Goal: Task Accomplishment & Management: Manage account settings

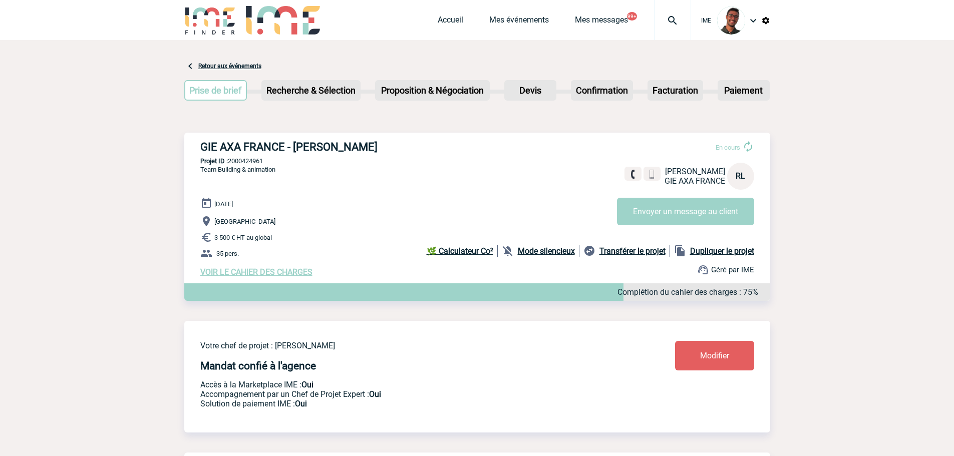
click at [229, 24] on img at bounding box center [210, 20] width 52 height 29
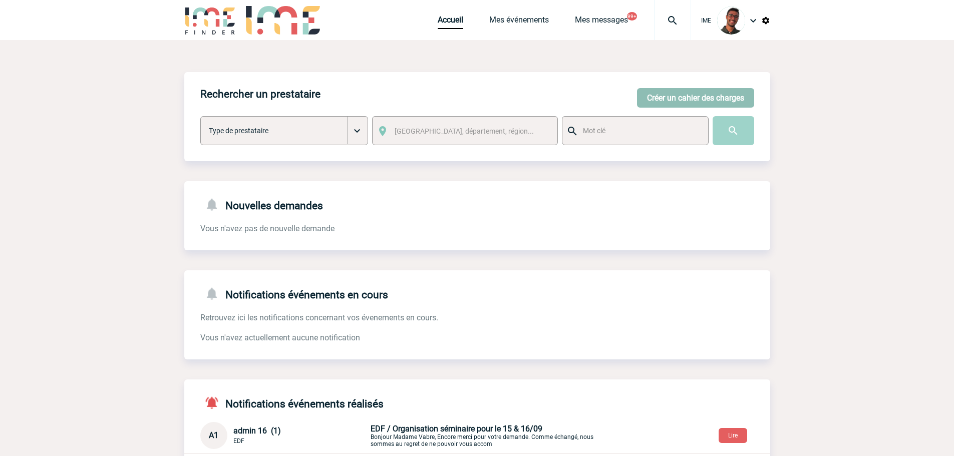
click at [722, 88] on button "Créer un cahier des charges" at bounding box center [695, 98] width 117 height 20
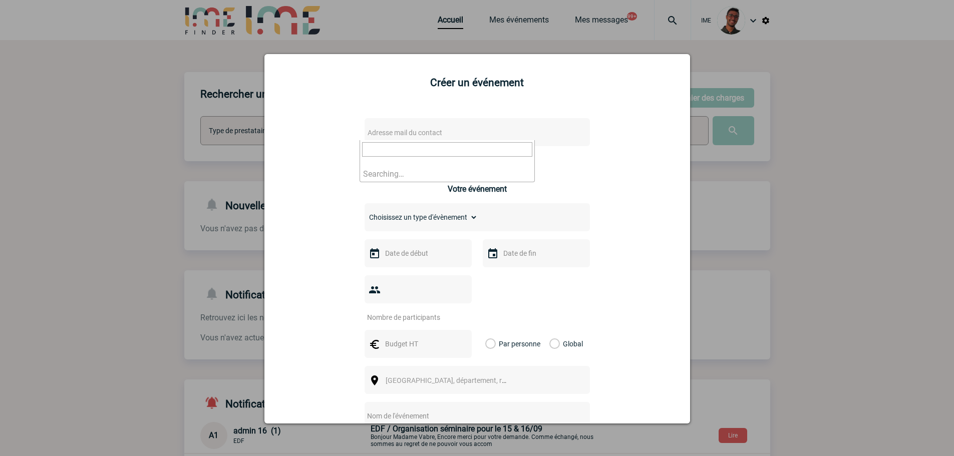
click at [462, 140] on body "IME Accueil Mes événements" at bounding box center [477, 308] width 954 height 616
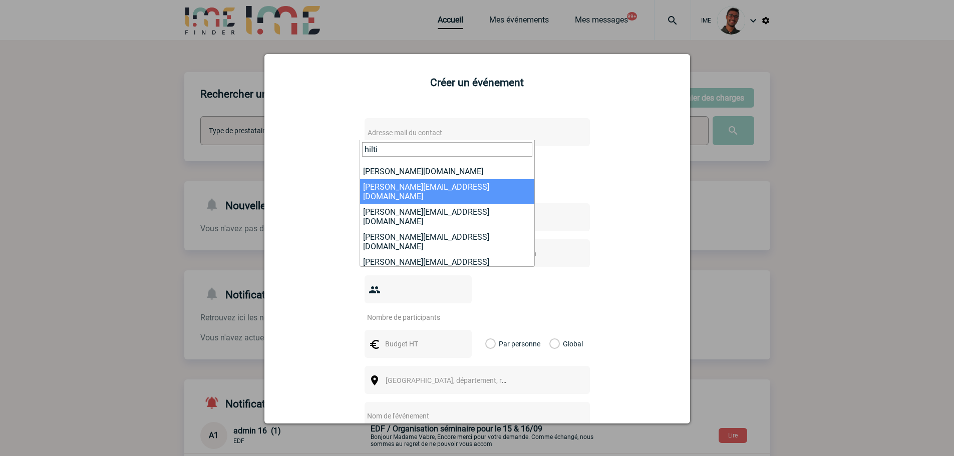
scroll to position [102, 0]
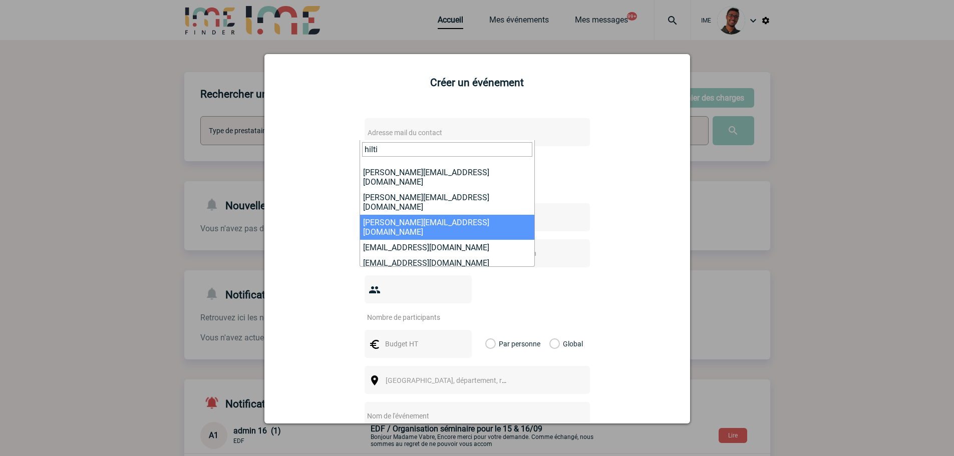
type input "hilti"
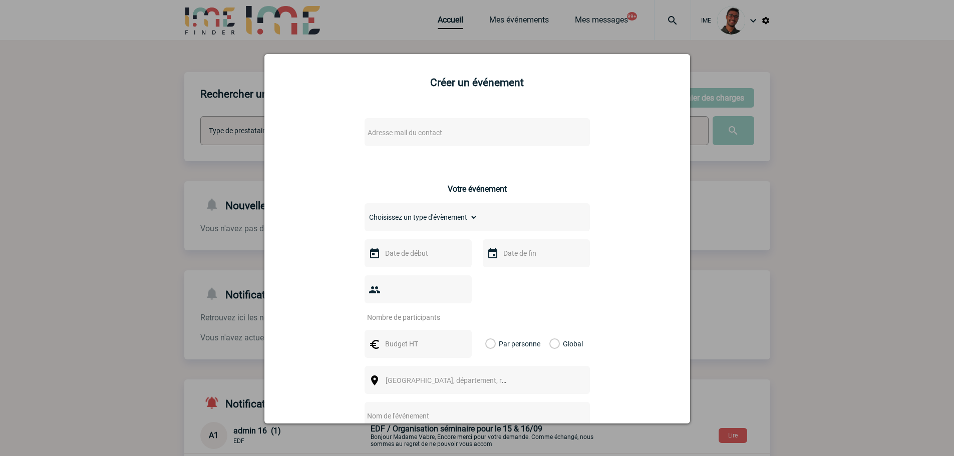
click at [159, 91] on div at bounding box center [477, 228] width 954 height 456
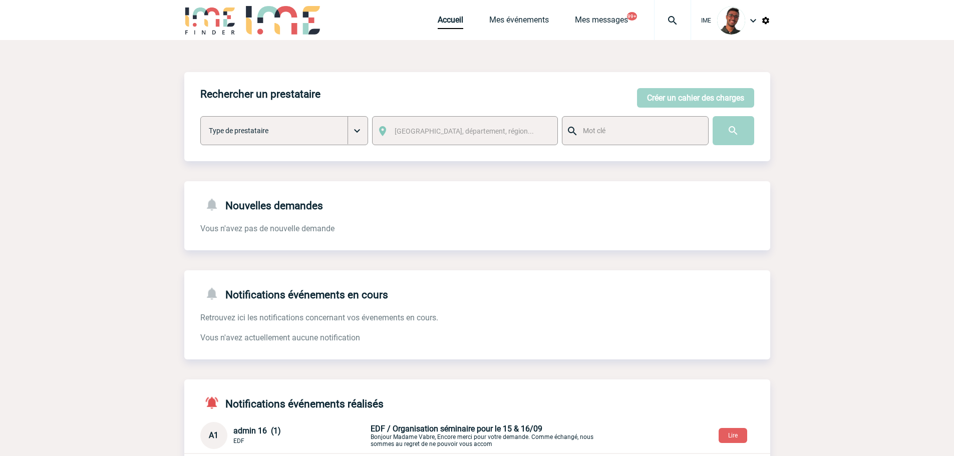
click at [665, 20] on img at bounding box center [672, 21] width 36 height 12
click at [529, 17] on link "Mes événements" at bounding box center [519, 22] width 60 height 14
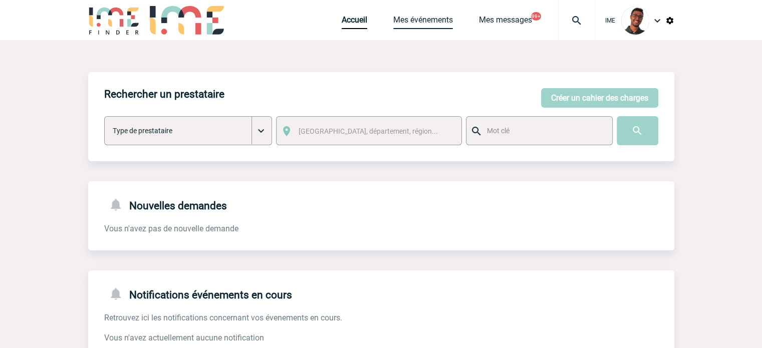
click at [394, 19] on link "Mes événements" at bounding box center [423, 22] width 60 height 14
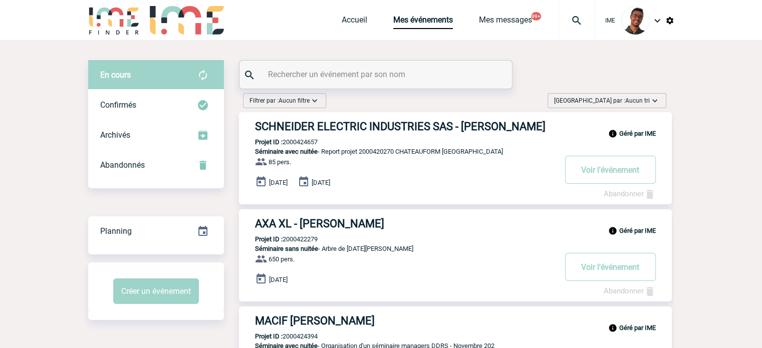
click at [317, 125] on h3 "SCHNEIDER ELECTRIC INDUSTRIES SAS - Caroline CHAUGNE" at bounding box center [405, 126] width 300 height 13
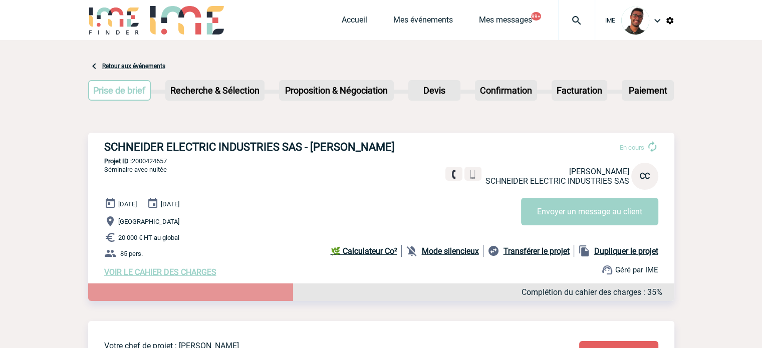
click at [454, 255] on b "Mode silencieux" at bounding box center [450, 251] width 57 height 10
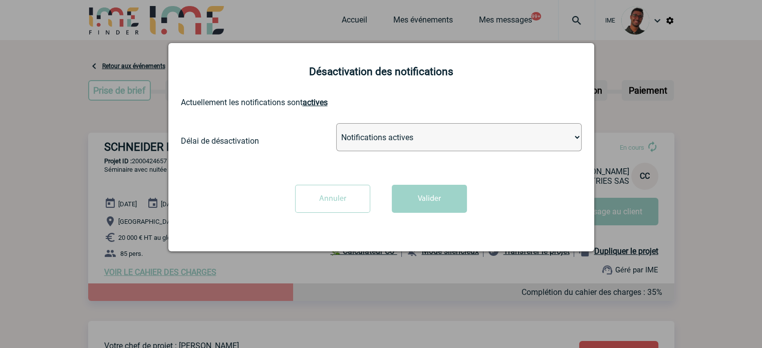
click at [409, 125] on select "Notifications actives Désactiver pour 2 heures Désactiver pour 1 semaines Désac…" at bounding box center [458, 137] width 245 height 28
click at [663, 213] on div at bounding box center [381, 174] width 762 height 348
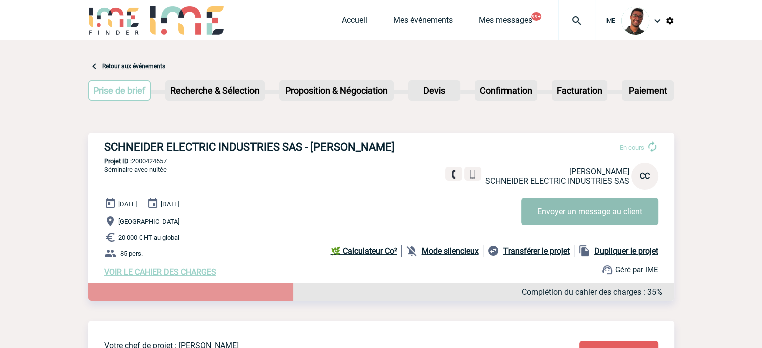
click at [614, 211] on button "Envoyer un message au client" at bounding box center [589, 212] width 137 height 28
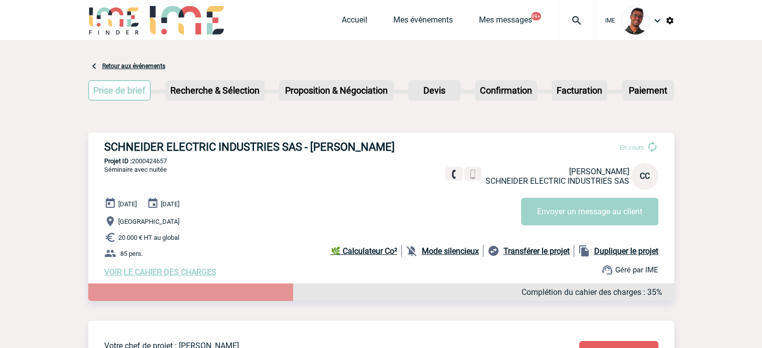
click at [188, 274] on span "VOIR LE CAHIER DES CHARGES" at bounding box center [160, 272] width 112 height 10
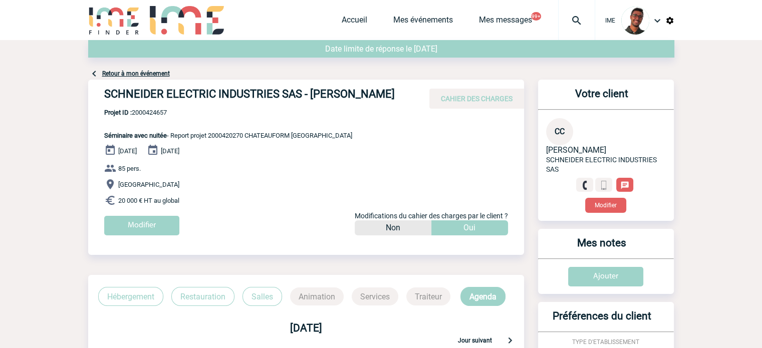
click at [133, 66] on div "Date limite de réponse le 02-07-2025" at bounding box center [381, 54] width 586 height 28
click at [132, 69] on div "Retour à mon événement" at bounding box center [381, 60] width 586 height 40
click at [132, 72] on link "Retour à mon événement" at bounding box center [136, 73] width 68 height 7
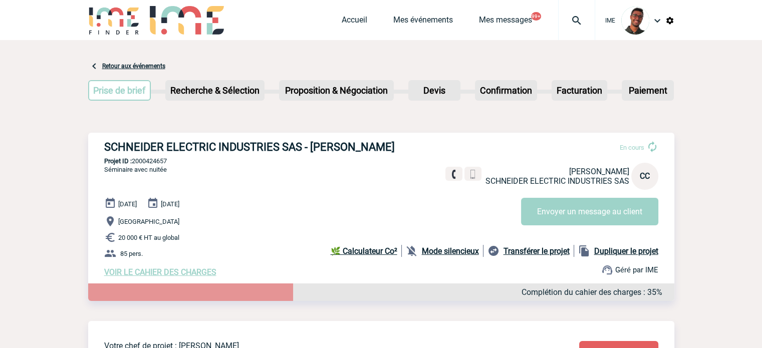
click at [138, 62] on div "Retour aux événements" at bounding box center [126, 66] width 77 height 12
click at [138, 65] on link "Retour aux événements" at bounding box center [133, 66] width 63 height 7
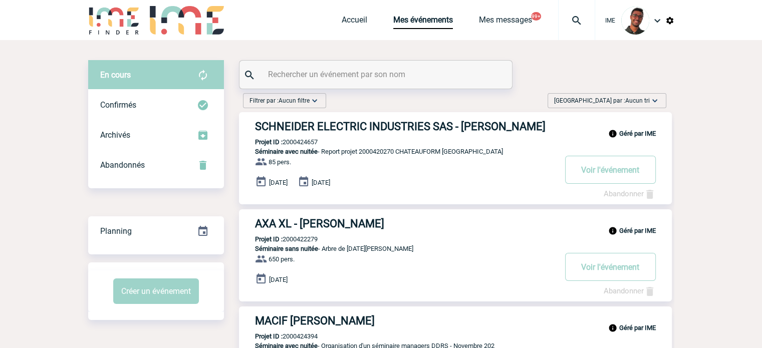
click at [429, 130] on h3 "SCHNEIDER ELECTRIC INDUSTRIES SAS - [PERSON_NAME]" at bounding box center [405, 126] width 300 height 13
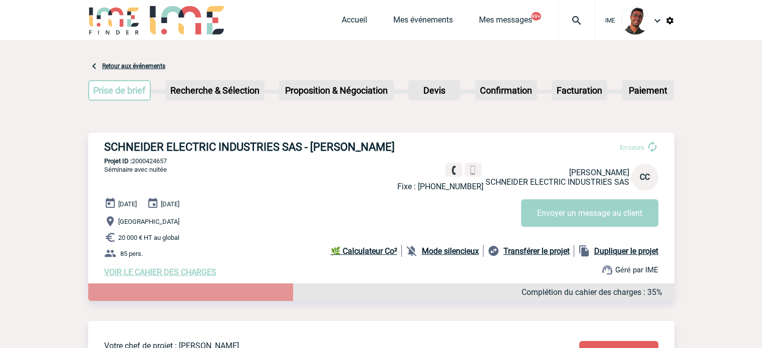
click at [102, 110] on div "Prise de brief Etape suivante Recherche & Sélection Etape suivante Devis" at bounding box center [381, 92] width 586 height 41
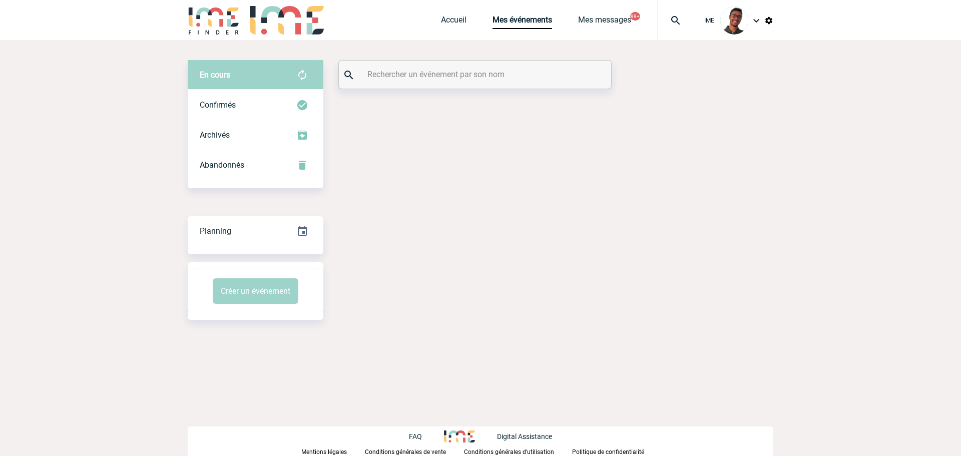
click at [400, 82] on div at bounding box center [475, 75] width 272 height 28
click at [402, 80] on input "text" at bounding box center [476, 74] width 223 height 15
paste input "DOUTRELUINGNE"
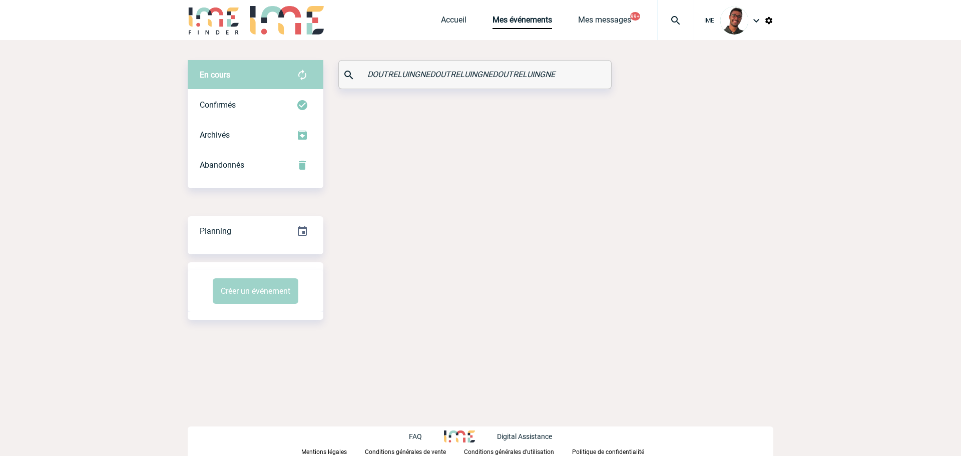
paste input "DOUTRELUINGNE"
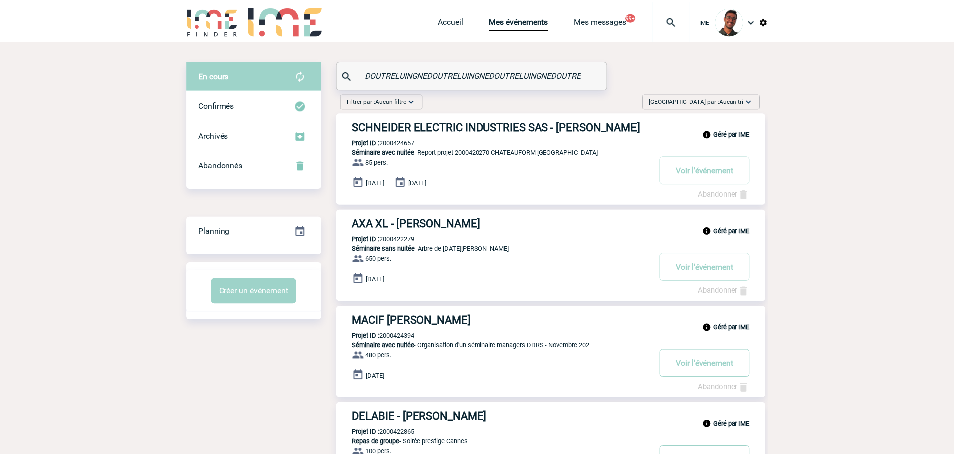
paste input "DOUTRELUINGNE"
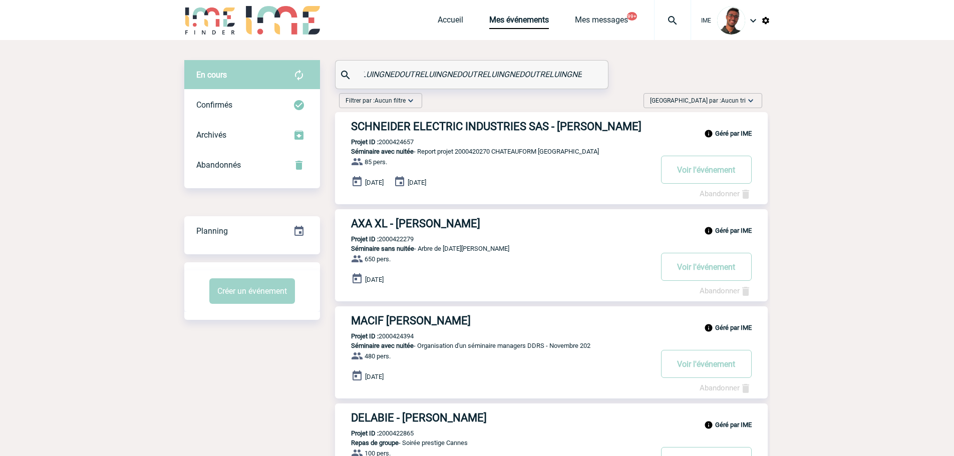
paste input "DOUTRELUINGNE"
paste
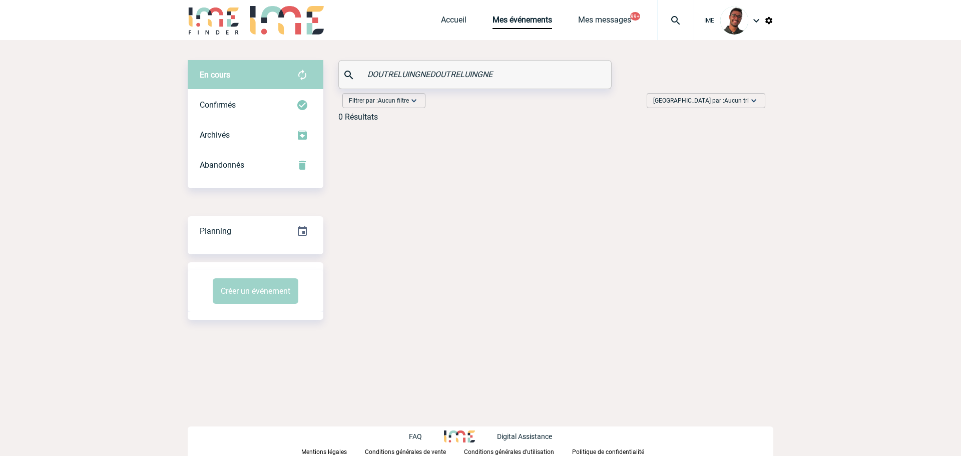
type input "DOUTRELUINGNE"
paste input "DOUTRELUINGNE"
type input "DOUTRELUINGNE"
click at [244, 105] on div "Confirmés" at bounding box center [256, 105] width 136 height 30
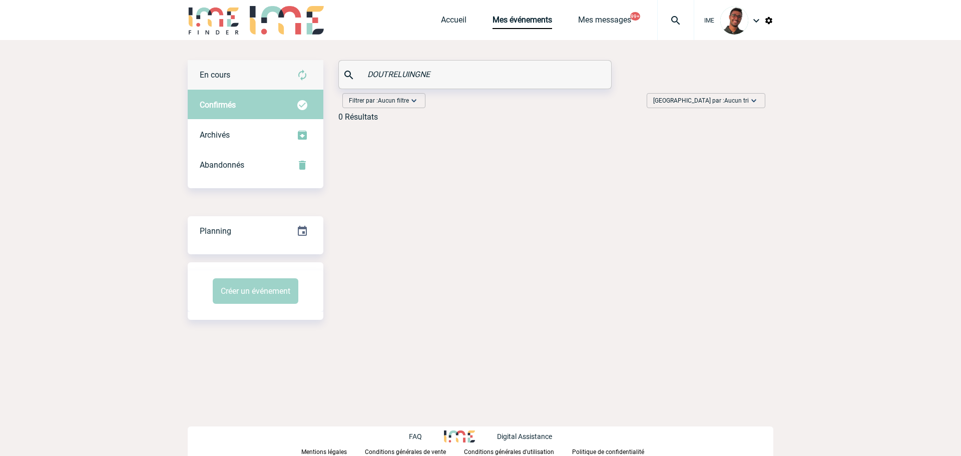
click at [248, 78] on div "En cours" at bounding box center [256, 75] width 136 height 30
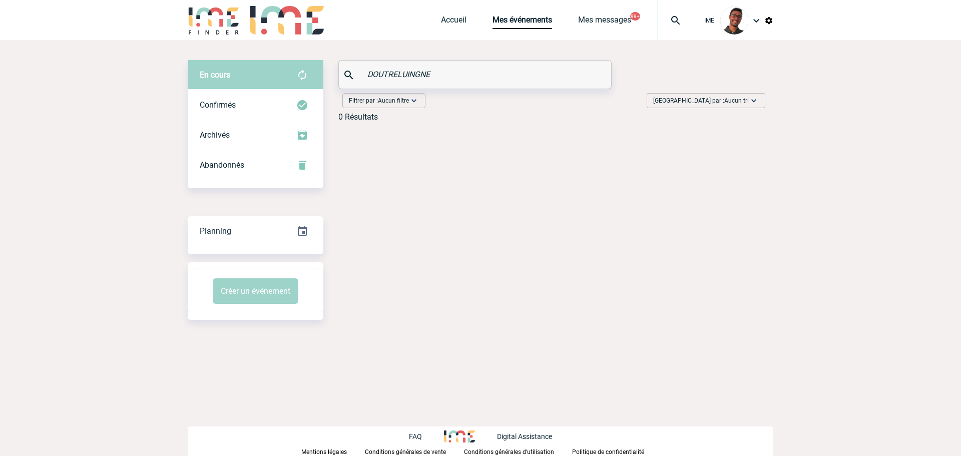
drag, startPoint x: 449, startPoint y: 77, endPoint x: 334, endPoint y: 80, distance: 115.2
click at [334, 80] on div "En cours En cours Confirmés Archivés Abandonnés En cours Confirmés Archivés Aba…" at bounding box center [481, 95] width 586 height 70
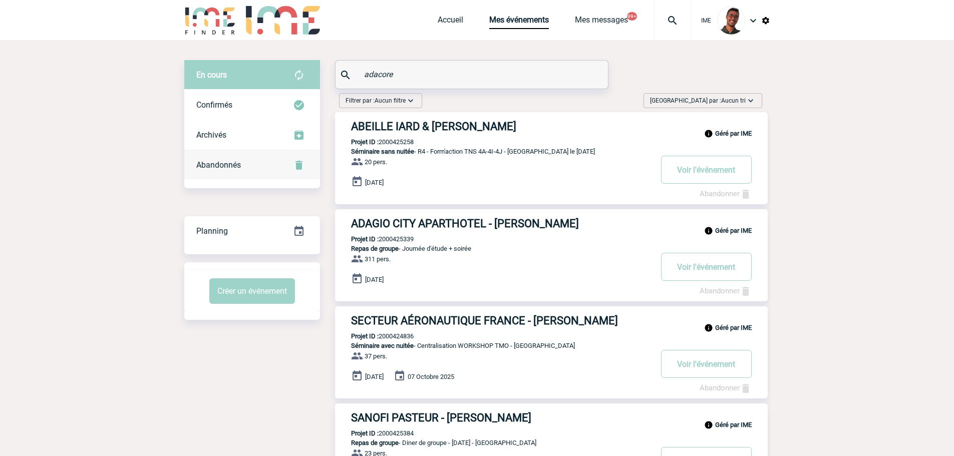
type input "adacore"
click at [276, 171] on div "Abandonnés" at bounding box center [252, 165] width 136 height 30
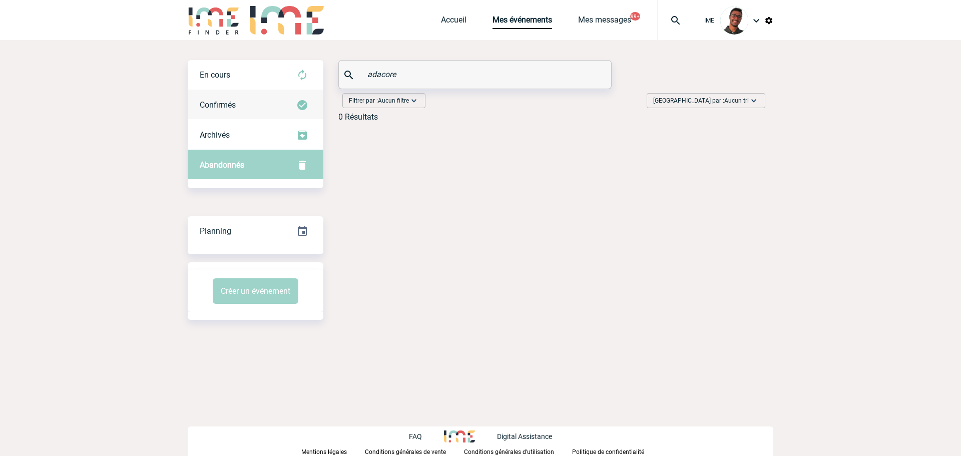
click at [268, 109] on div "Confirmés" at bounding box center [256, 105] width 136 height 30
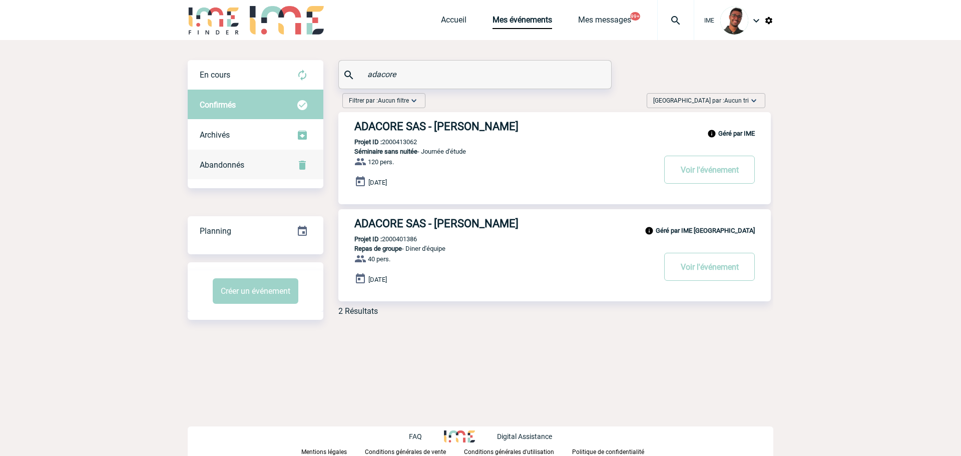
click at [267, 174] on div "Abandonnés" at bounding box center [256, 165] width 136 height 30
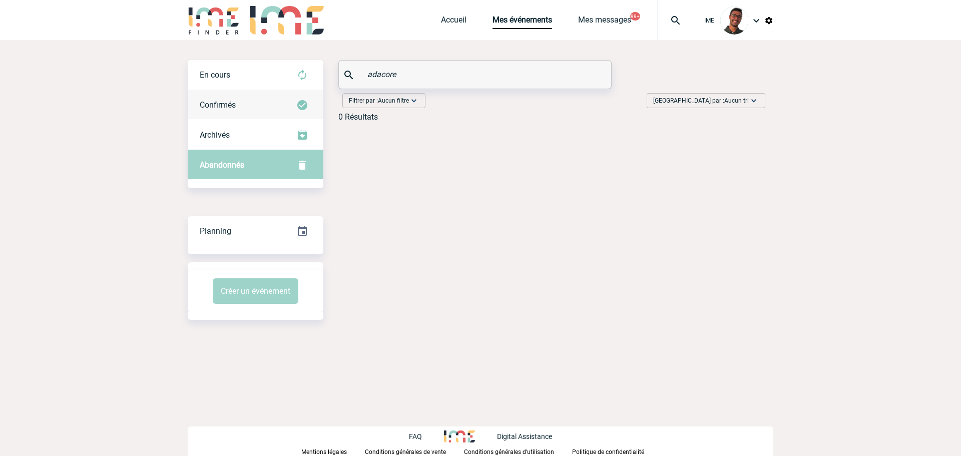
click at [283, 117] on div "Confirmés" at bounding box center [256, 105] width 136 height 30
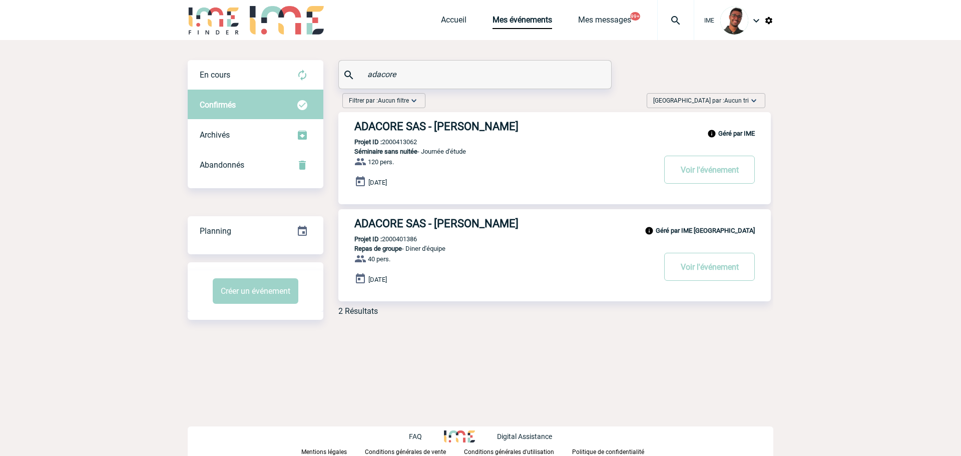
click at [435, 126] on h3 "ADACORE SAS - Charis FISHER" at bounding box center [505, 126] width 300 height 13
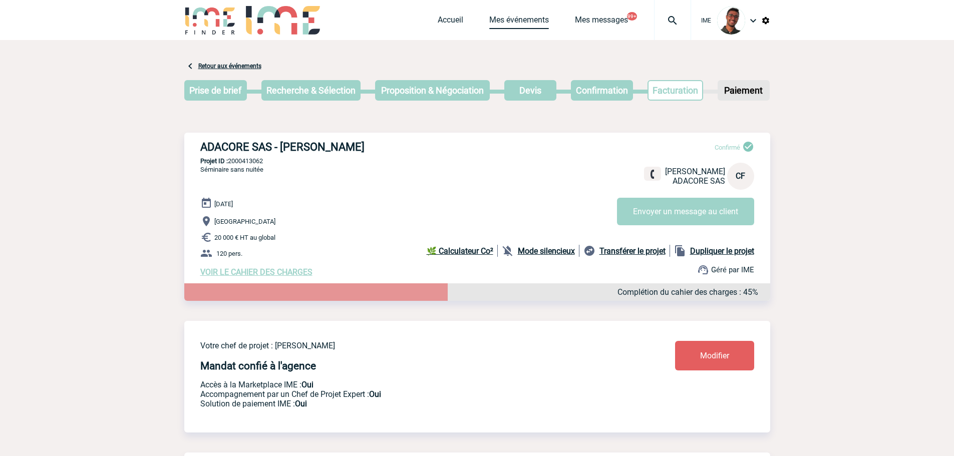
click at [497, 18] on link "Mes événements" at bounding box center [519, 22] width 60 height 14
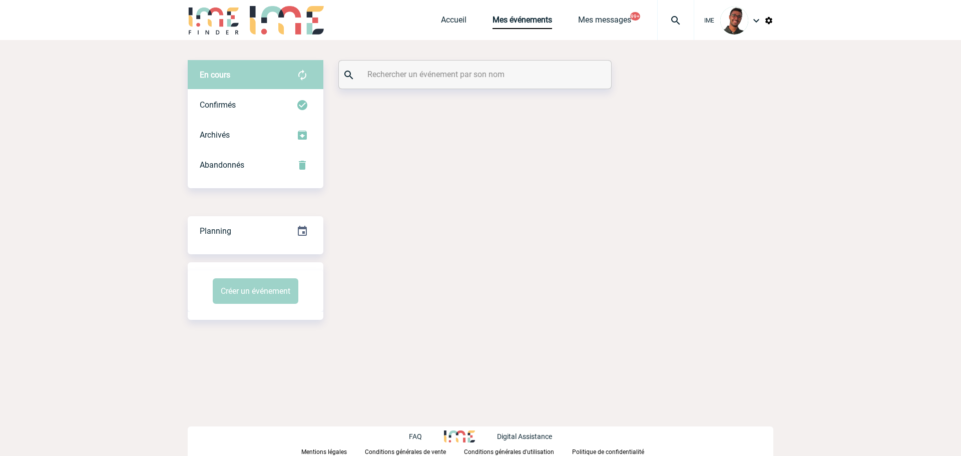
click at [459, 71] on input "text" at bounding box center [476, 74] width 223 height 15
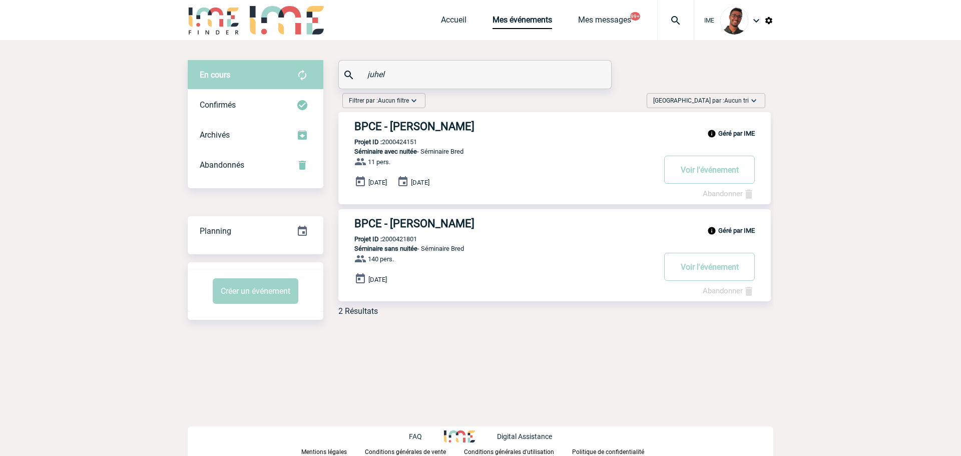
type input "juhel"
drag, startPoint x: 396, startPoint y: 67, endPoint x: 343, endPoint y: 66, distance: 53.1
click at [343, 66] on div "juhel" at bounding box center [475, 75] width 272 height 28
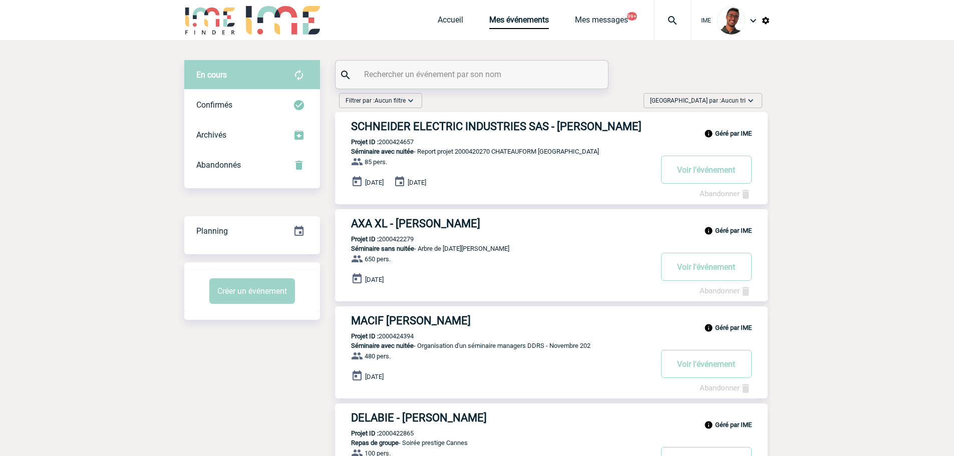
click at [425, 76] on input "text" at bounding box center [473, 74] width 223 height 15
click at [377, 75] on input "text" at bounding box center [473, 74] width 223 height 15
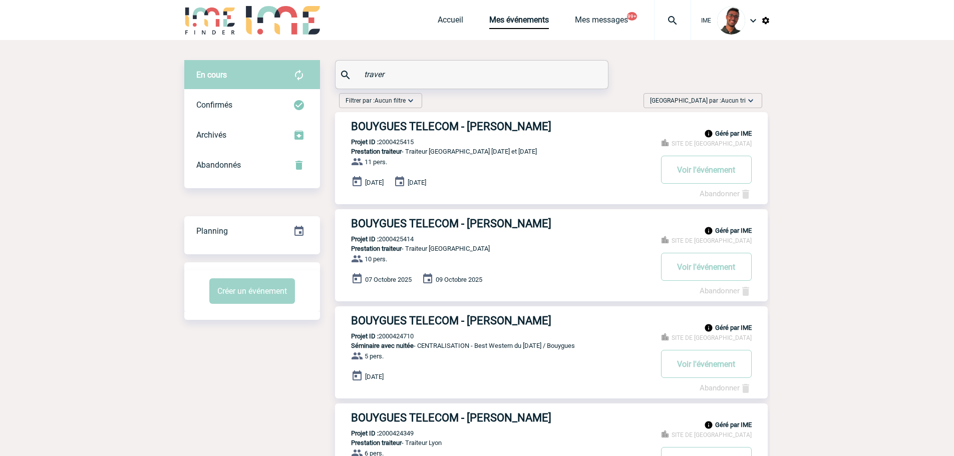
type input "travers"
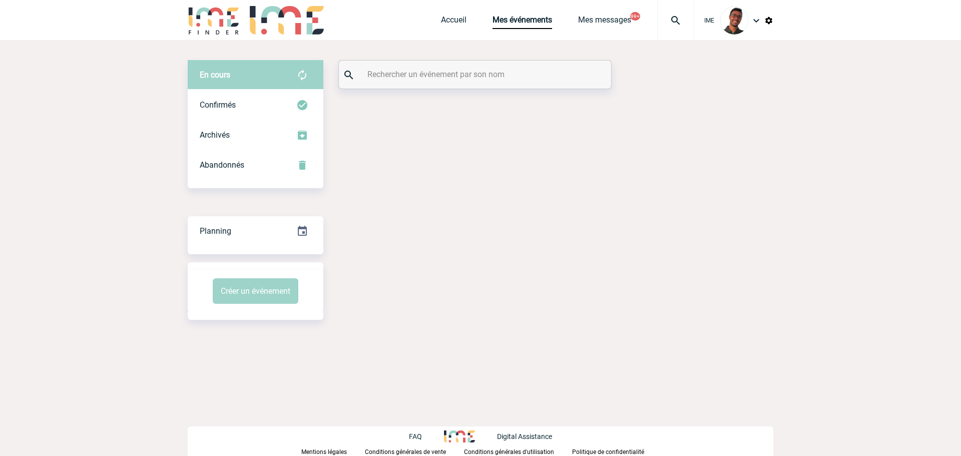
click at [404, 82] on div at bounding box center [475, 75] width 272 height 28
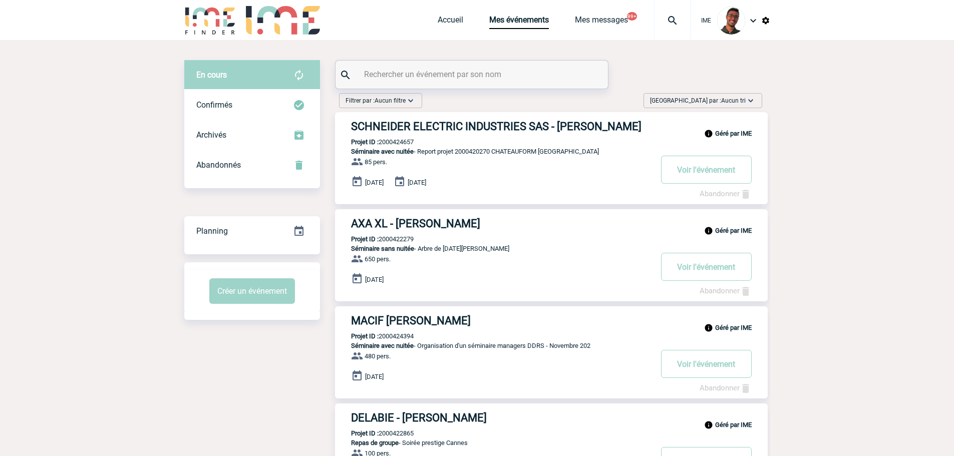
click at [404, 80] on input "text" at bounding box center [473, 74] width 223 height 15
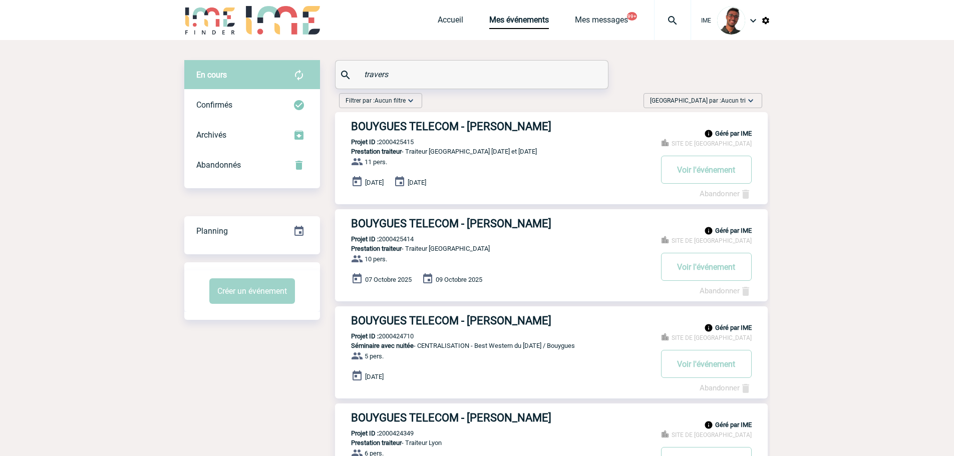
type input "travers"
